Goal: Information Seeking & Learning: Check status

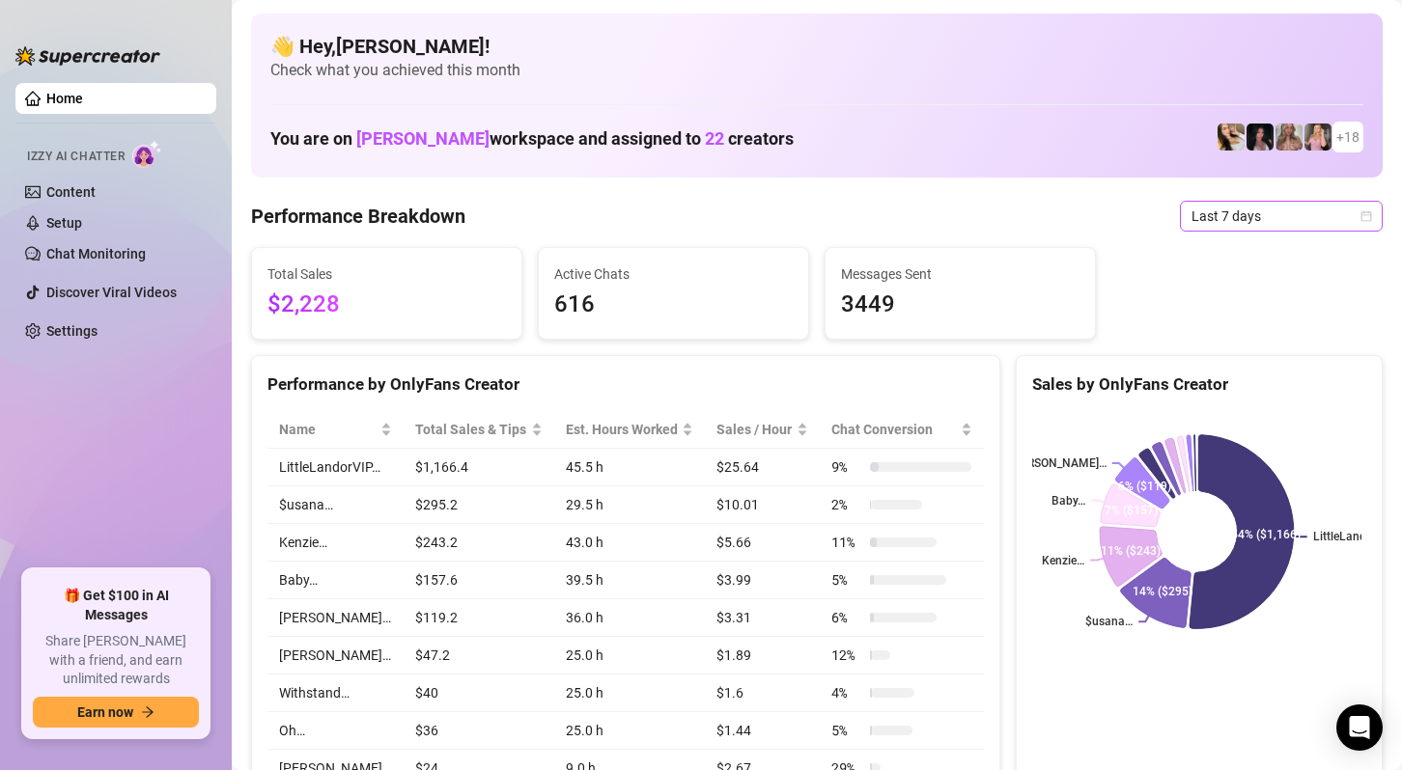
click at [1243, 219] on span "Last 7 days" at bounding box center [1281, 216] width 180 height 29
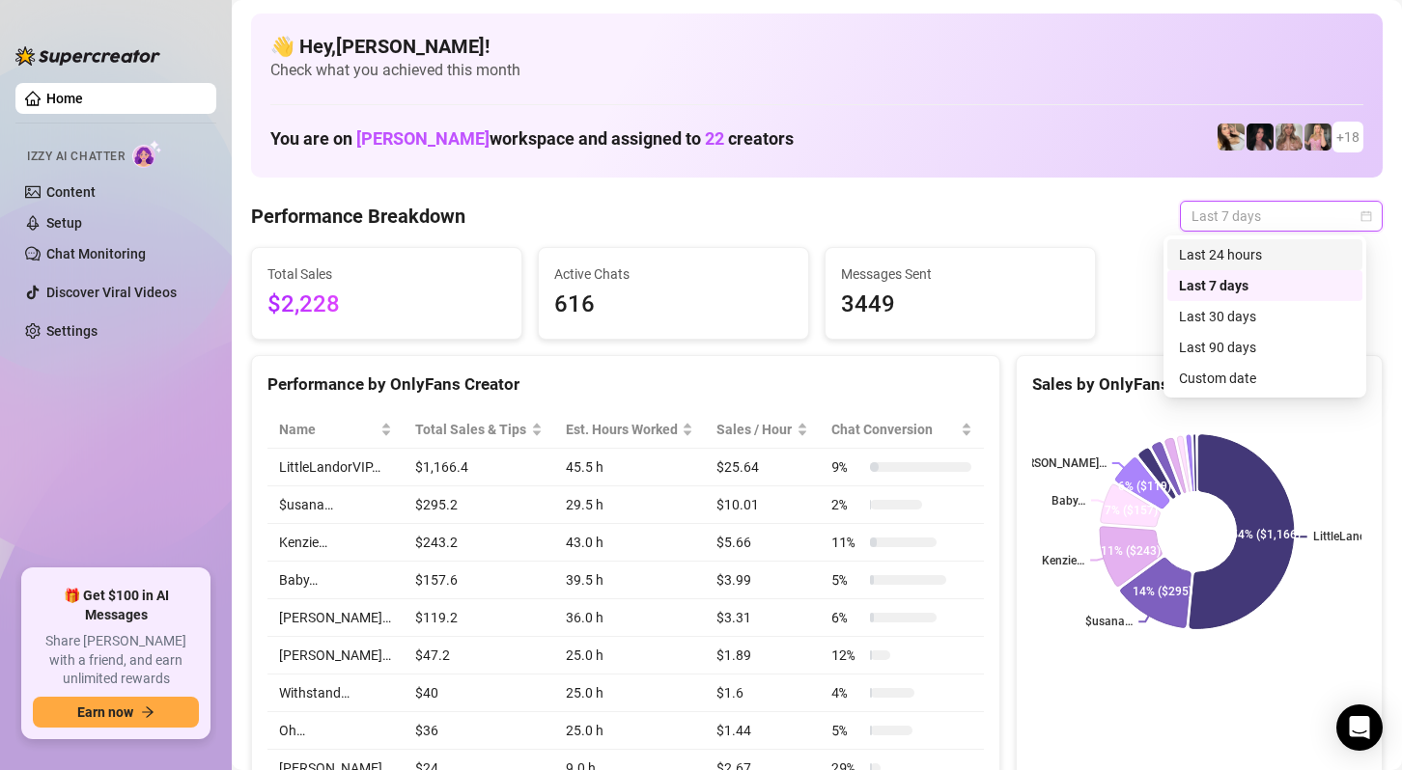
click at [1239, 250] on div "Last 24 hours" at bounding box center [1265, 254] width 172 height 21
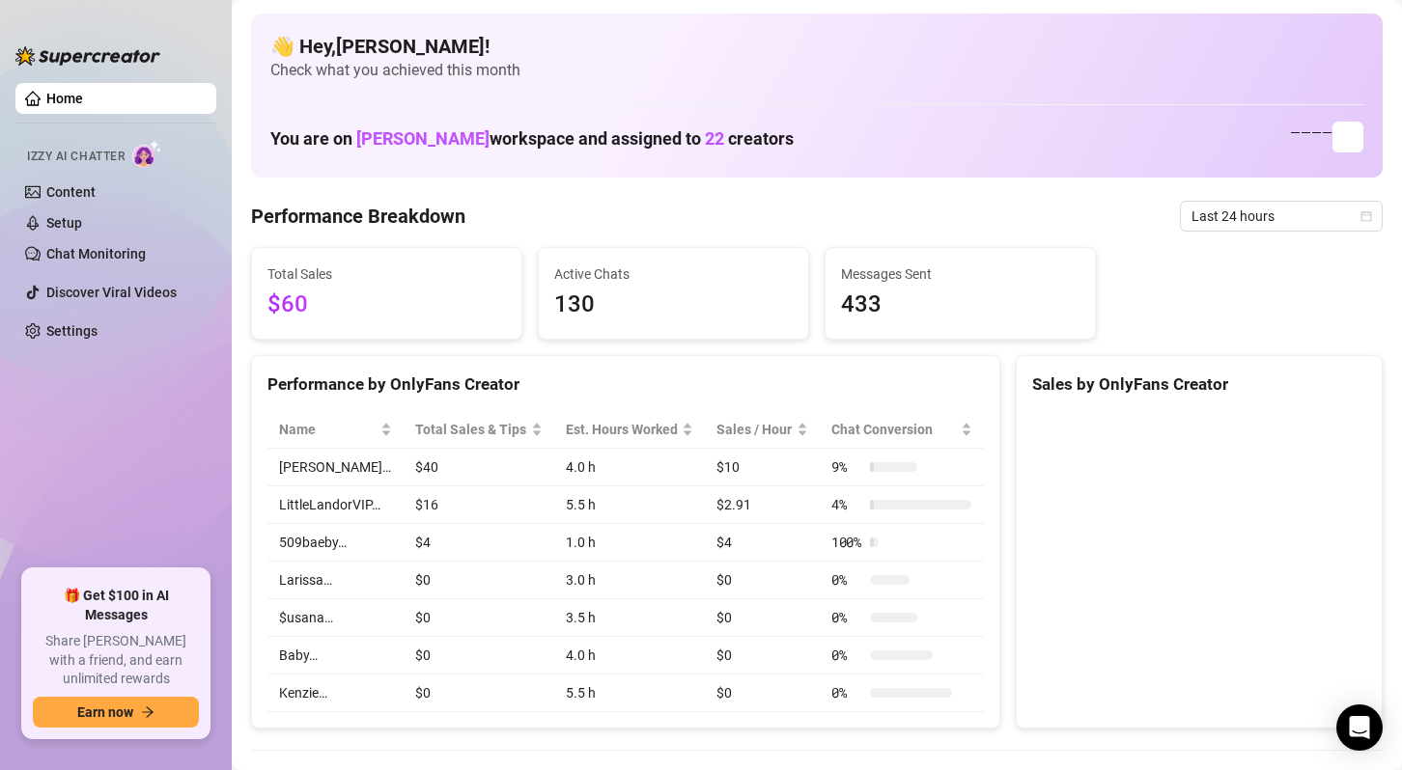
click at [1243, 202] on span "Last 24 hours" at bounding box center [1281, 216] width 180 height 29
click at [1246, 216] on span "Last 24 hours" at bounding box center [1281, 216] width 180 height 29
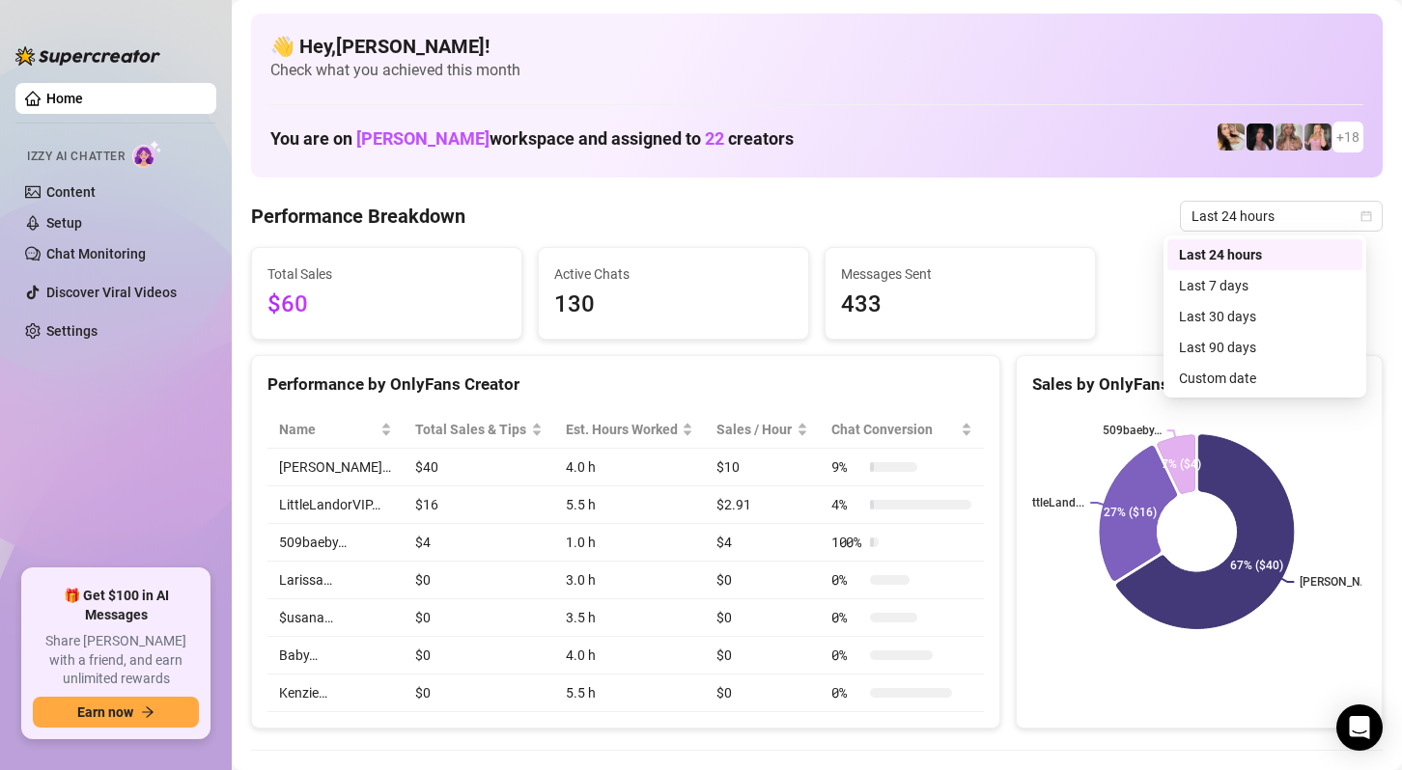
click at [1251, 284] on div "Total Sales $60 Active Chats 130 Messages Sent 433" at bounding box center [816, 293] width 1147 height 93
click at [1232, 286] on div "Total Sales $60 Active Chats 130 Messages Sent 433" at bounding box center [816, 293] width 1147 height 93
click at [1248, 212] on span "Last 24 hours" at bounding box center [1281, 216] width 180 height 29
click at [1247, 220] on span "Last 24 hours" at bounding box center [1281, 216] width 180 height 29
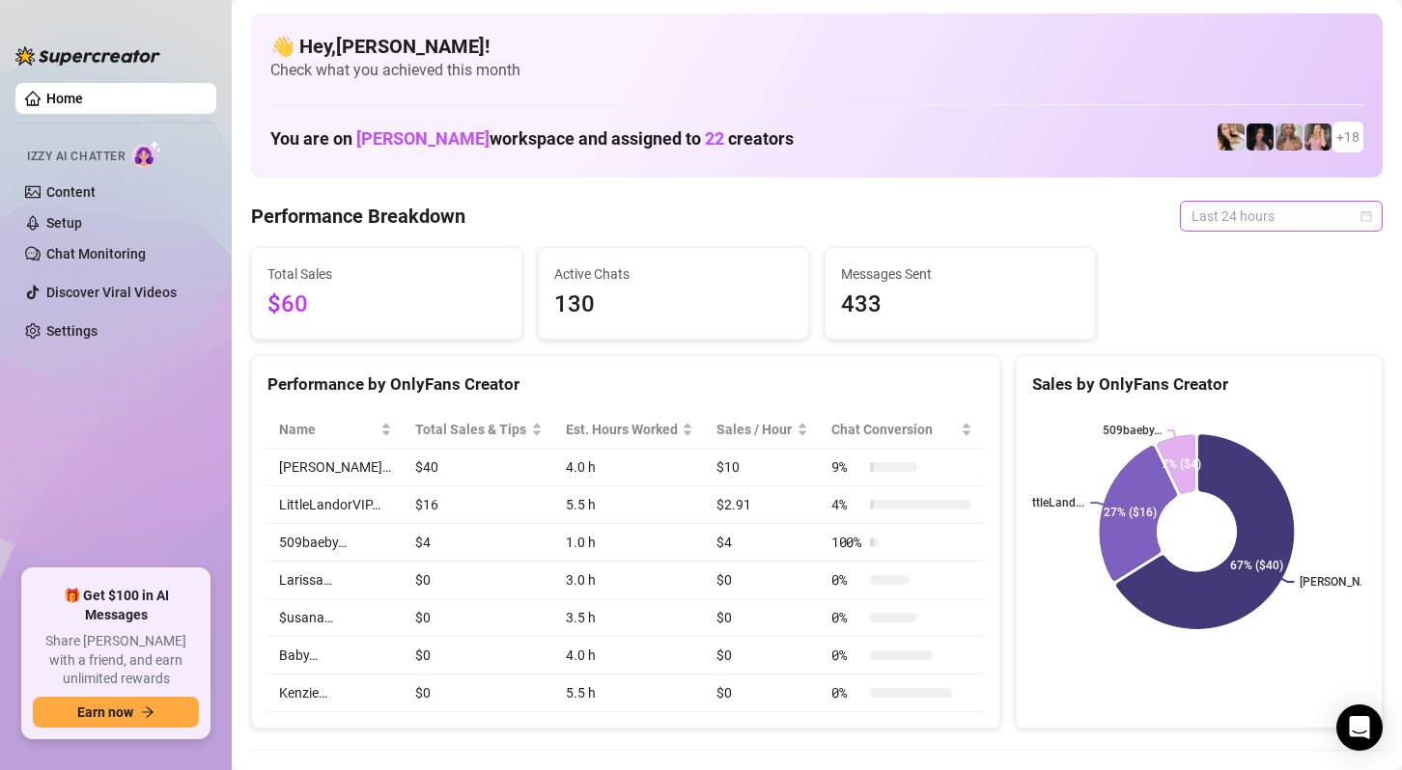
click at [1331, 211] on span "Last 24 hours" at bounding box center [1281, 216] width 180 height 29
click at [1289, 216] on span "Last 24 hours" at bounding box center [1281, 216] width 180 height 29
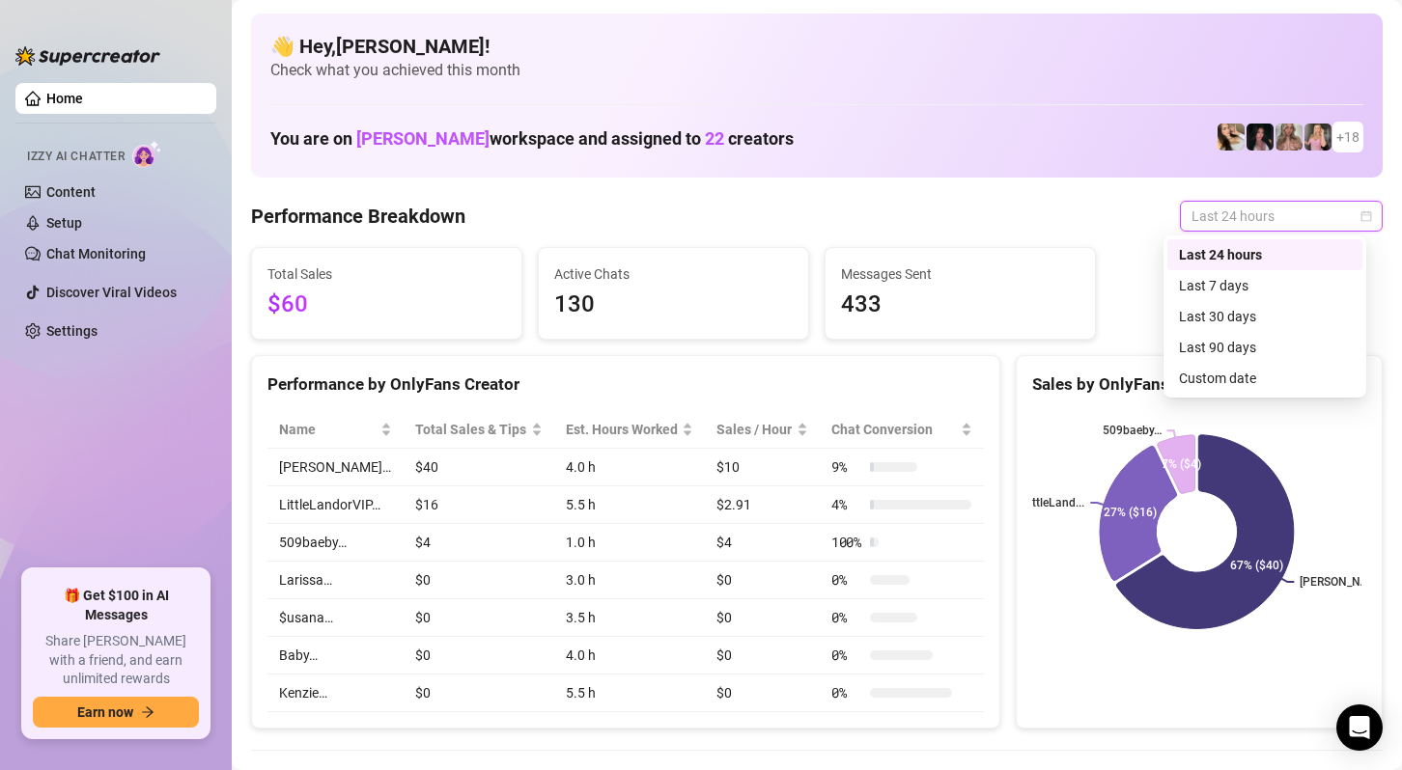
click at [1223, 286] on div "Last 7 days" at bounding box center [1264, 285] width 195 height 31
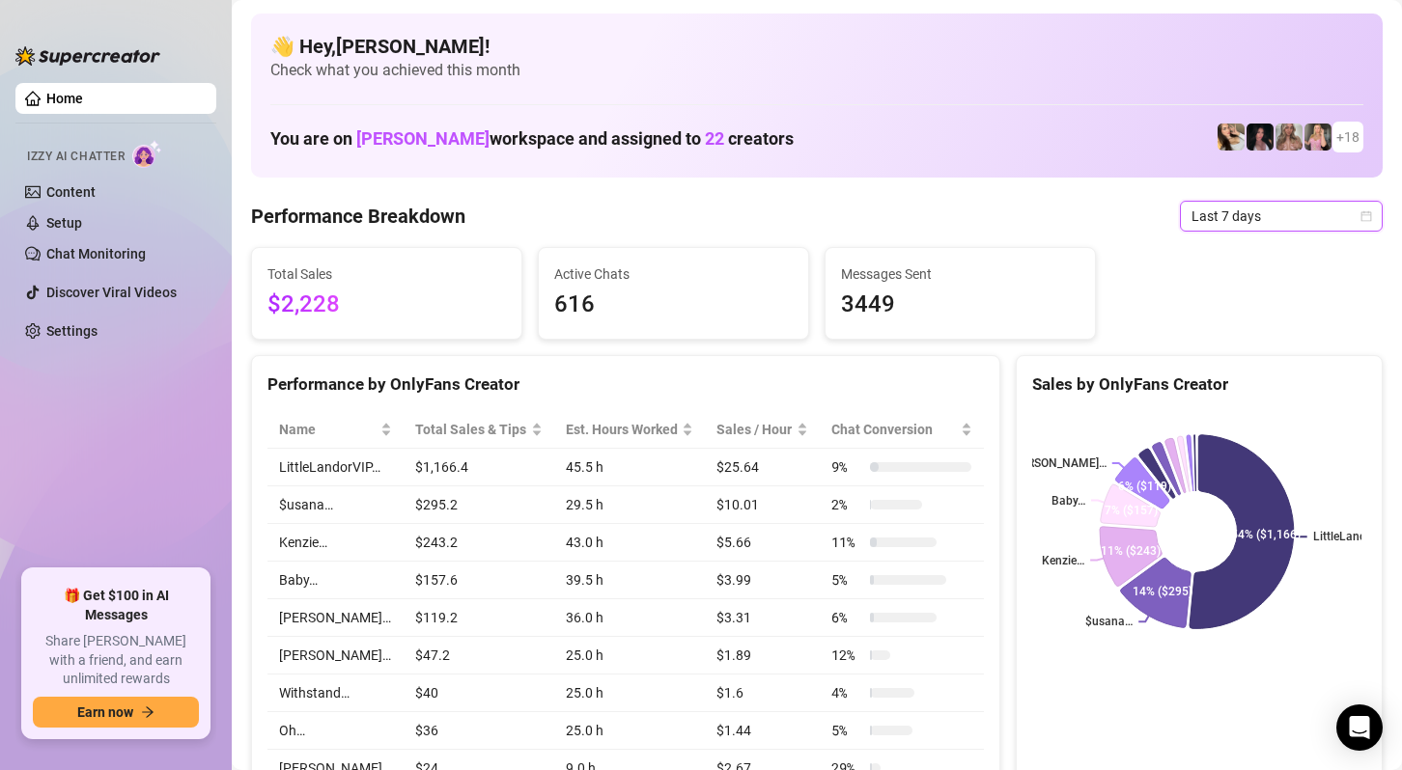
click at [1275, 217] on span "Last 7 days" at bounding box center [1281, 216] width 180 height 29
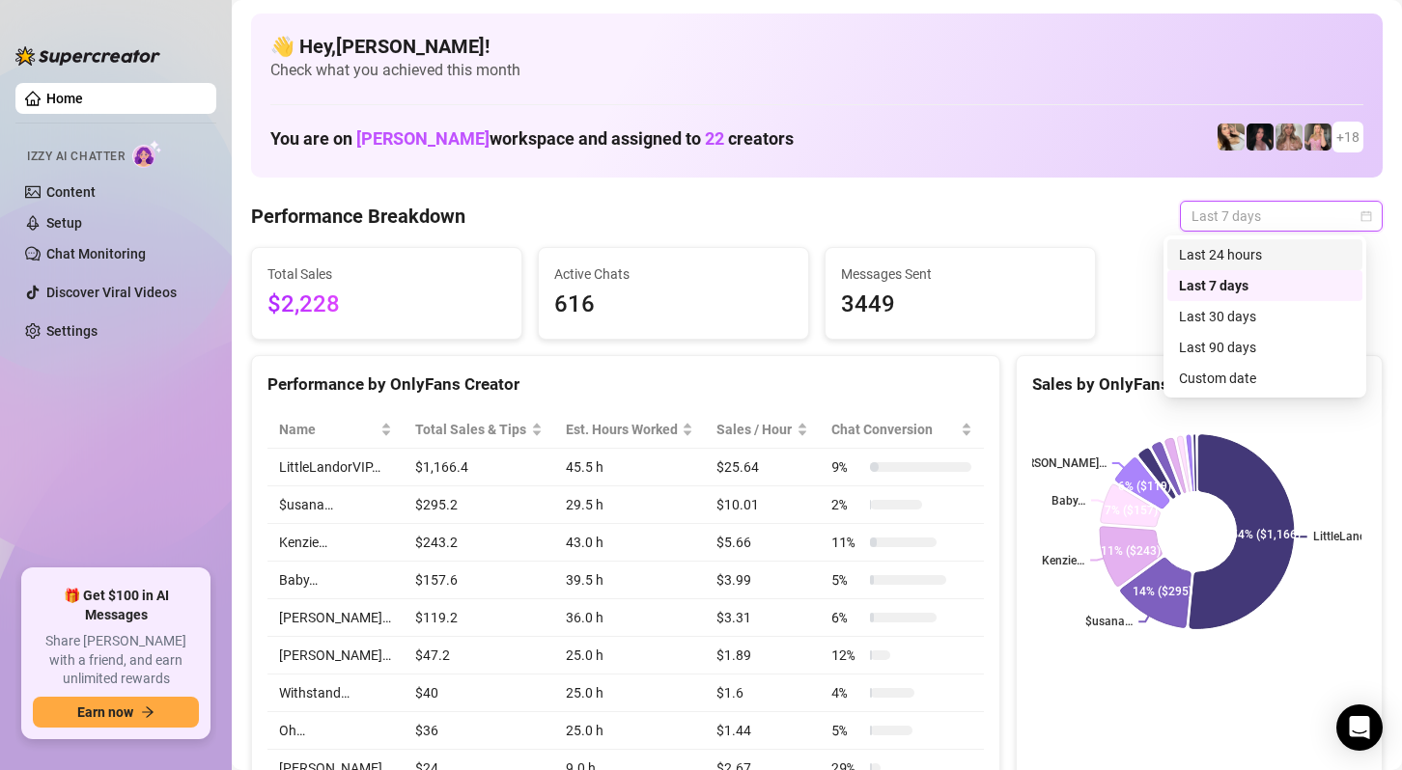
click at [1244, 250] on div "Last 24 hours" at bounding box center [1265, 254] width 172 height 21
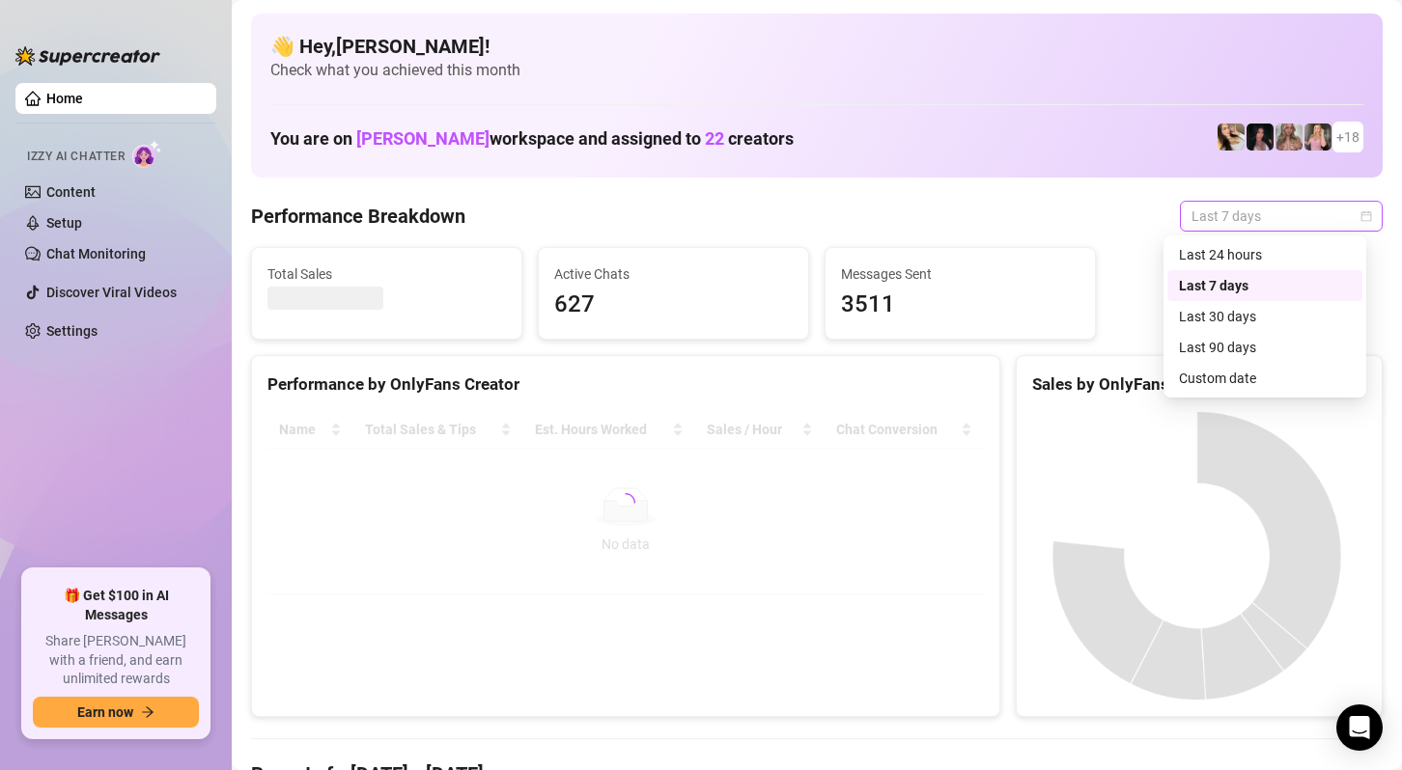
click at [1227, 204] on span "Last 7 days" at bounding box center [1281, 216] width 180 height 29
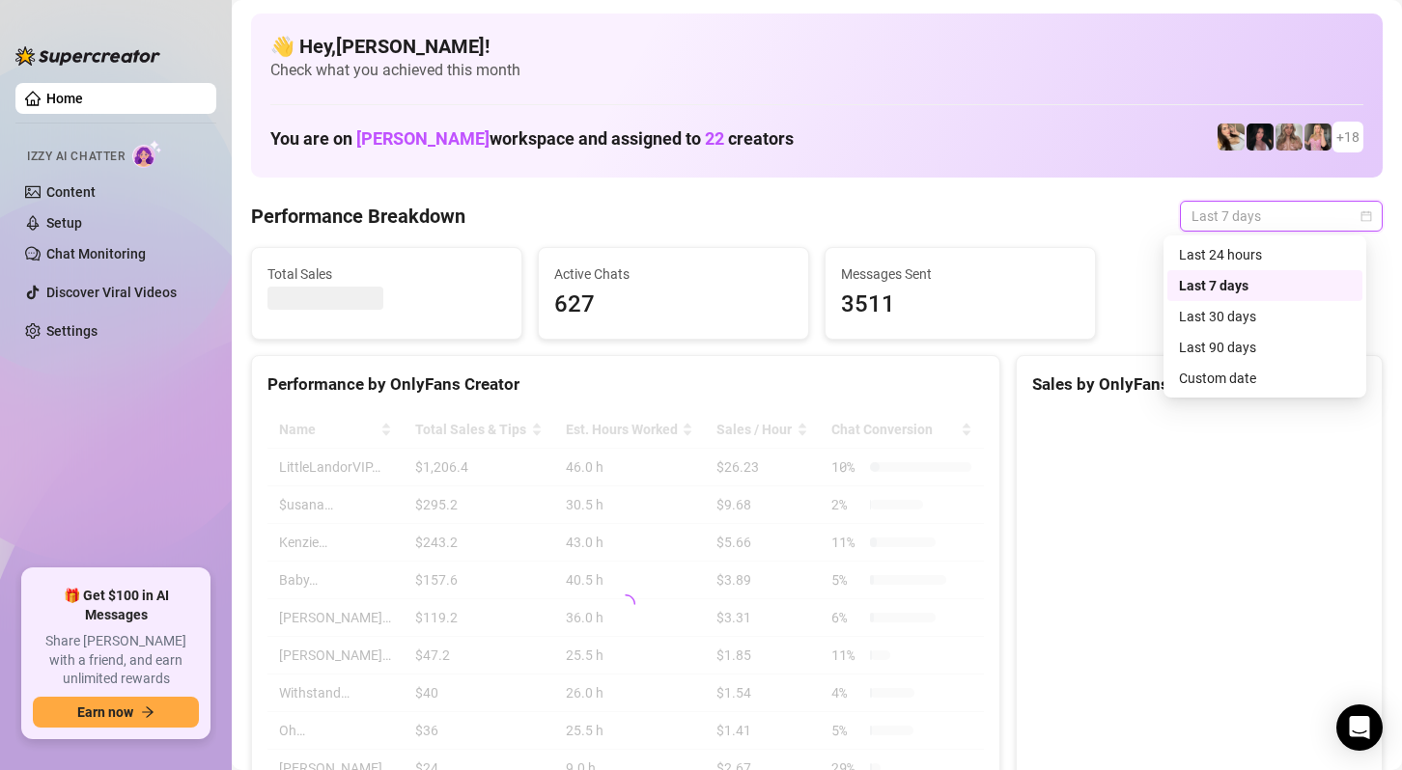
click at [1234, 251] on div "Last 24 hours" at bounding box center [1265, 254] width 172 height 21
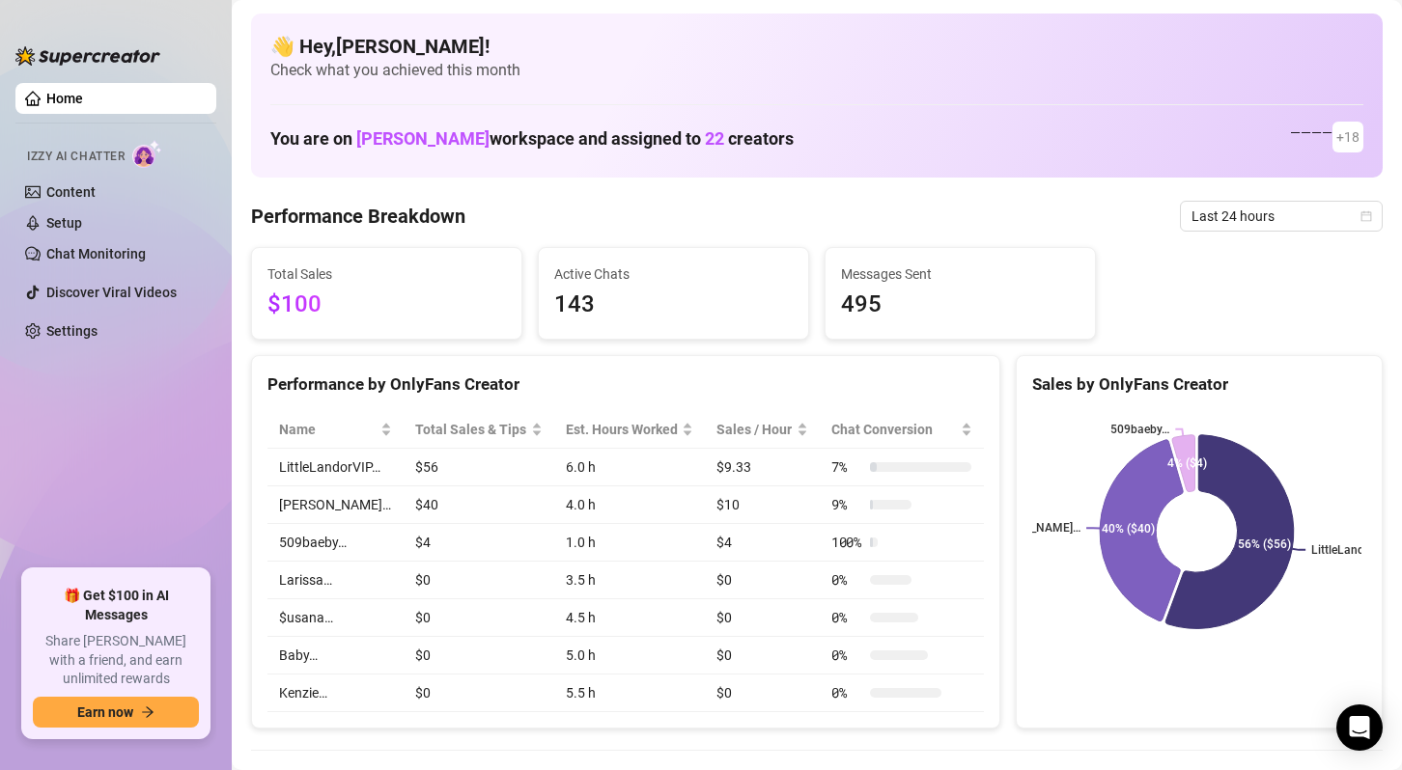
click at [1308, 216] on span "Last 24 hours" at bounding box center [1281, 216] width 180 height 29
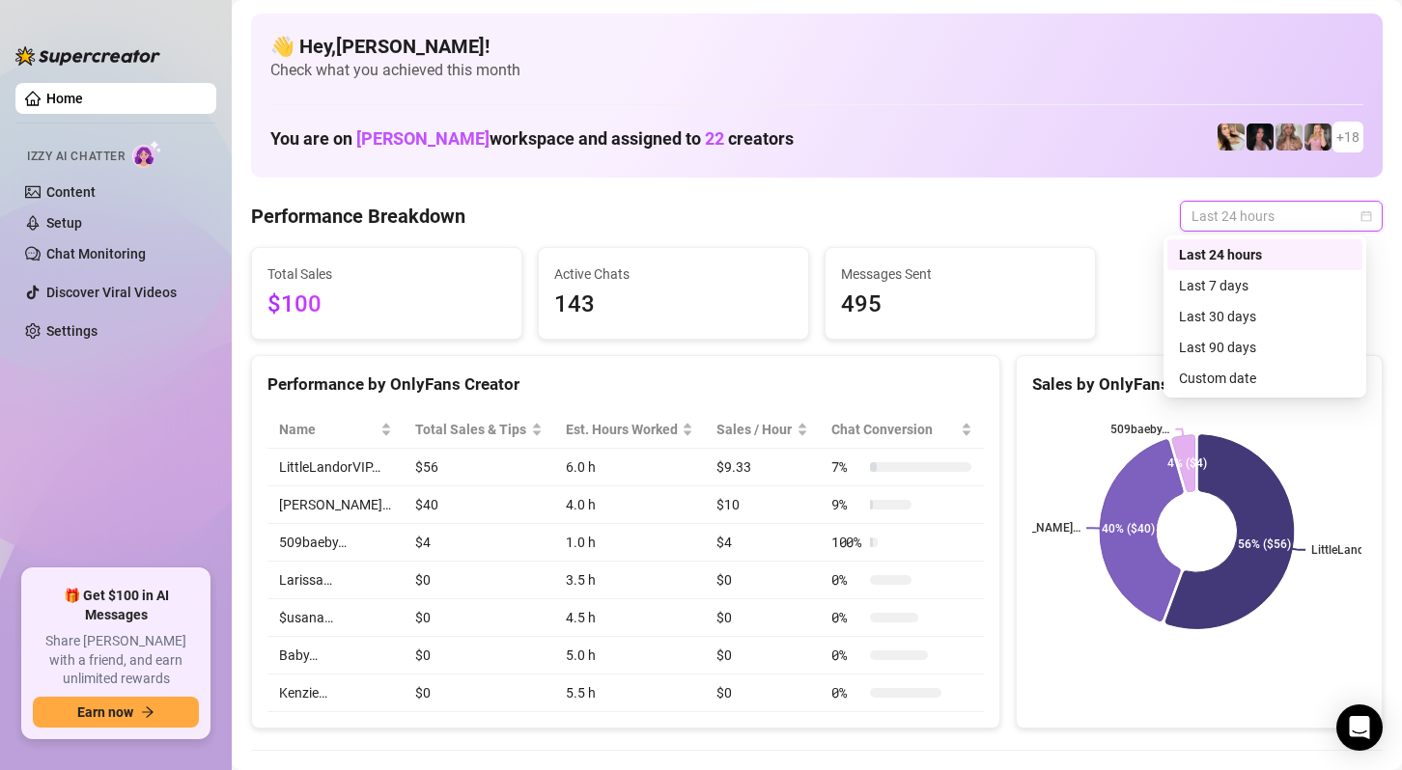
click at [1262, 286] on div "Last 7 days" at bounding box center [1265, 285] width 172 height 21
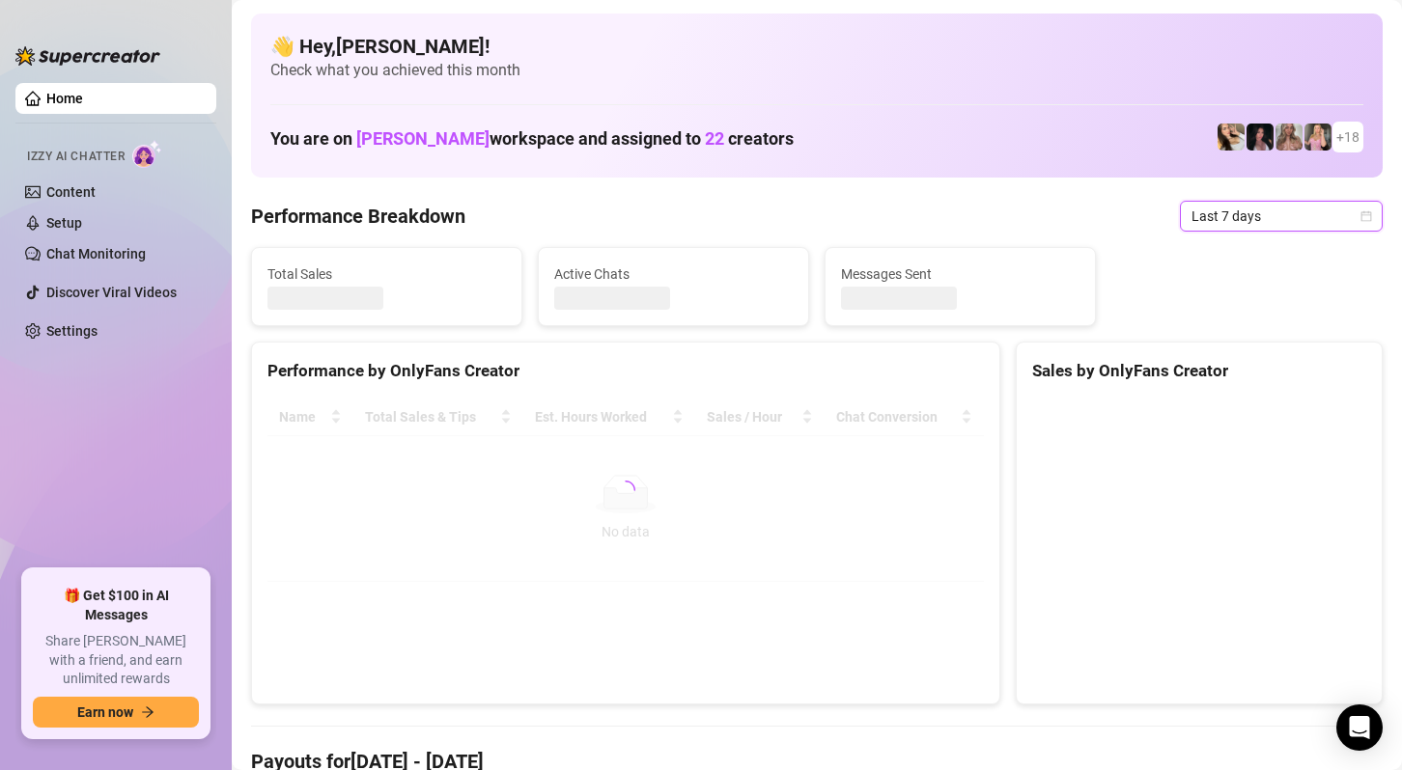
click at [1277, 211] on span "Last 7 days" at bounding box center [1281, 216] width 180 height 29
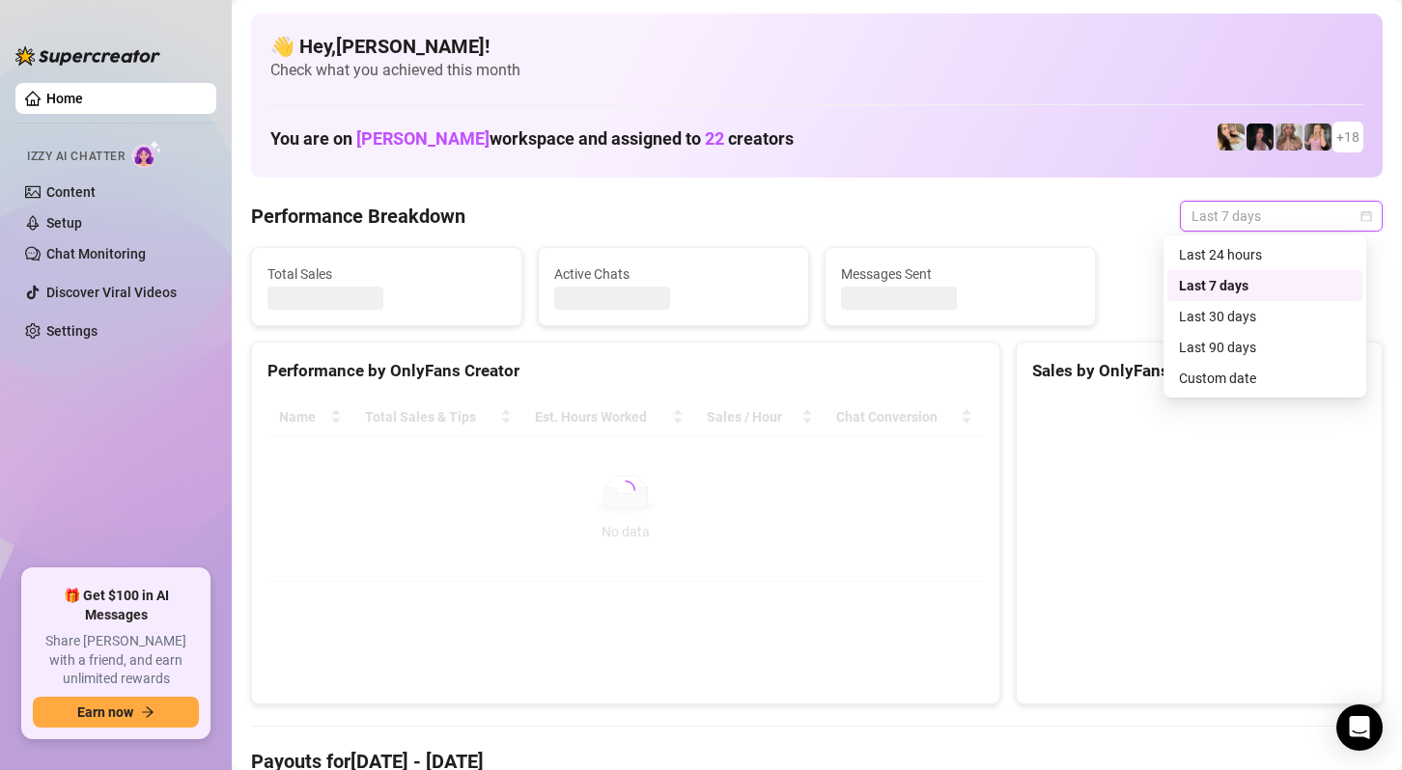
click at [1250, 251] on div "Last 24 hours" at bounding box center [1265, 254] width 172 height 21
